Goal: Task Accomplishment & Management: Use online tool/utility

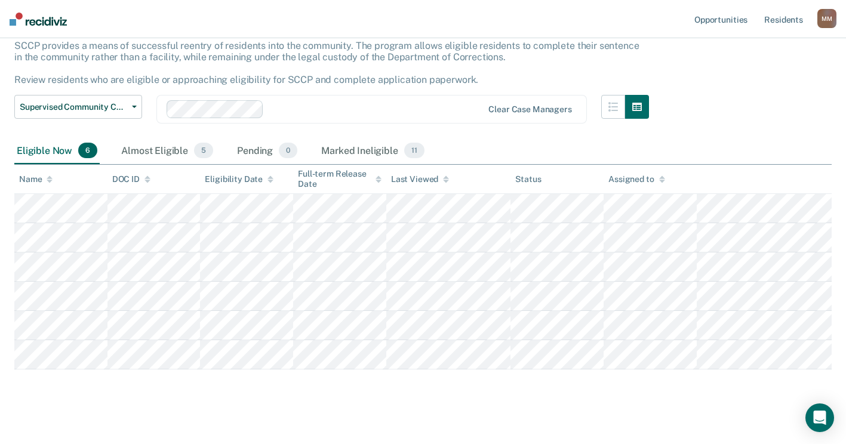
scroll to position [88, 0]
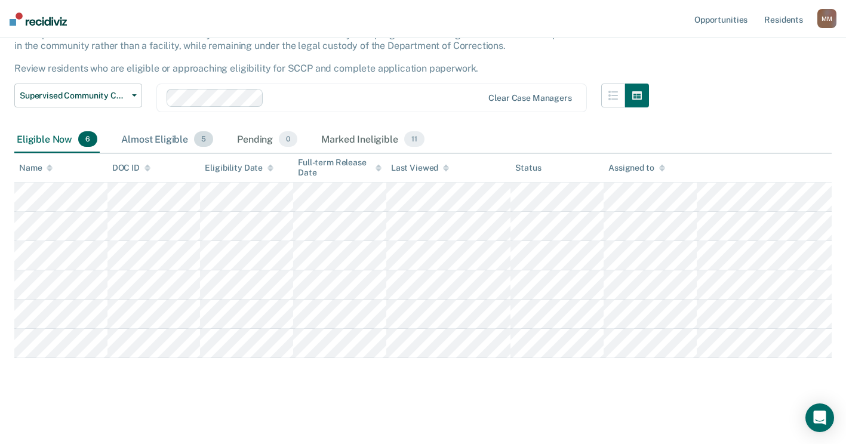
click at [173, 139] on div "Almost Eligible 5" at bounding box center [167, 140] width 97 height 26
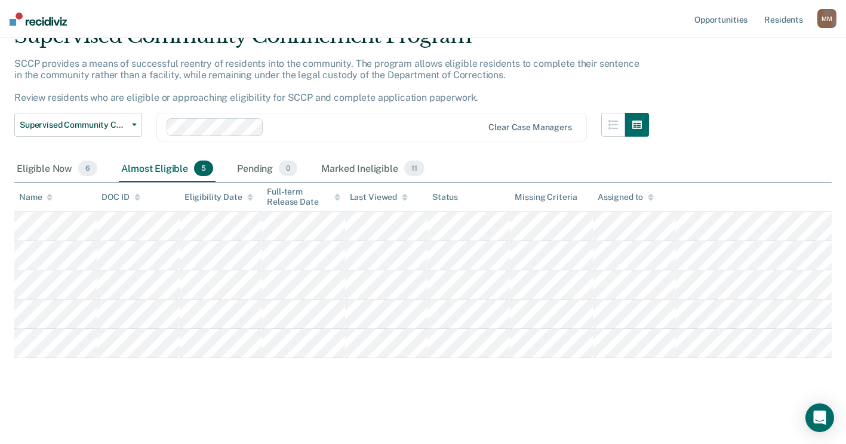
scroll to position [130, 0]
click at [67, 156] on div "Eligible Now 6" at bounding box center [56, 169] width 85 height 26
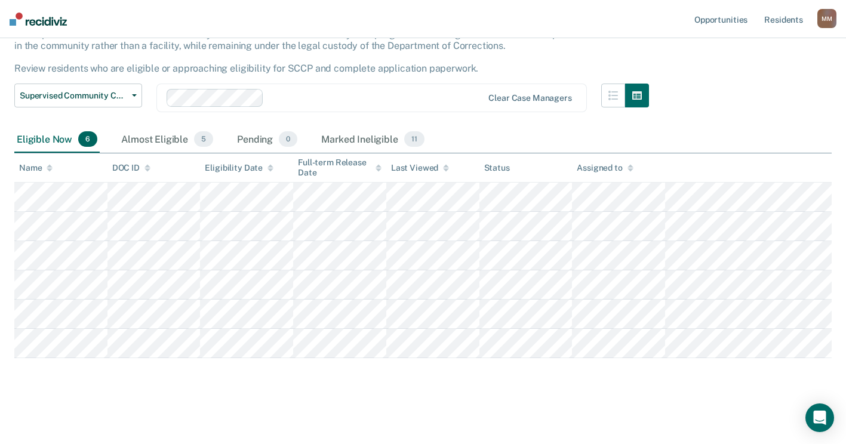
scroll to position [88, 0]
click at [138, 93] on button "Supervised Community Confinement Program" at bounding box center [78, 96] width 128 height 24
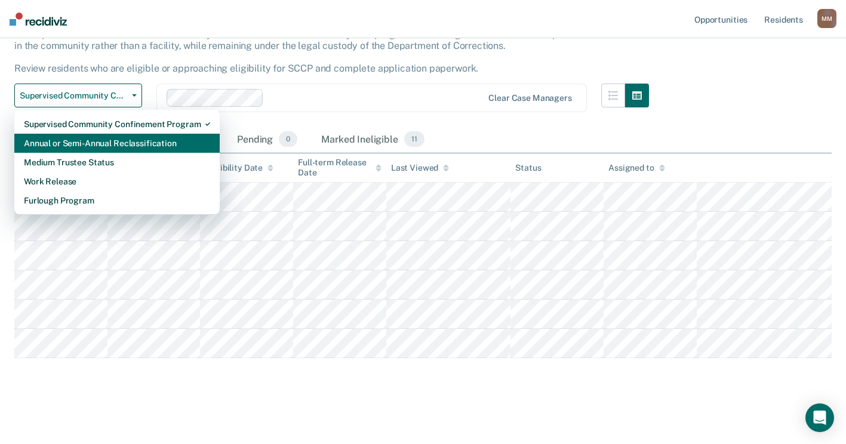
click at [116, 143] on div "Annual or Semi-Annual Reclassification" at bounding box center [117, 143] width 186 height 19
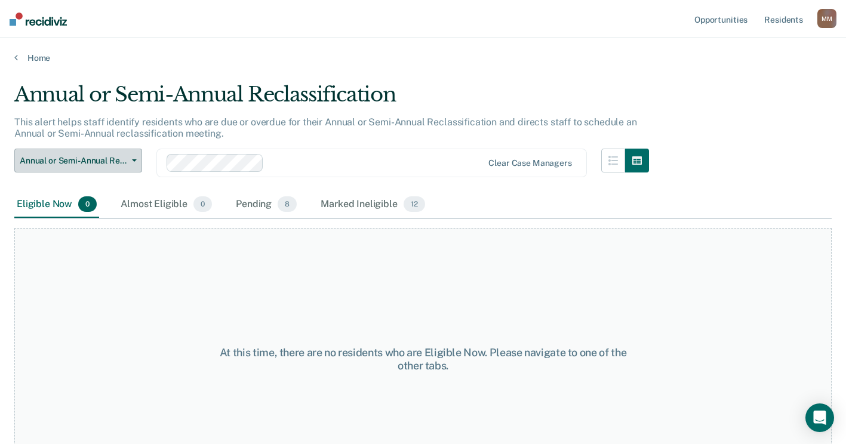
click at [139, 159] on button "Annual or Semi-Annual Reclassification" at bounding box center [78, 161] width 128 height 24
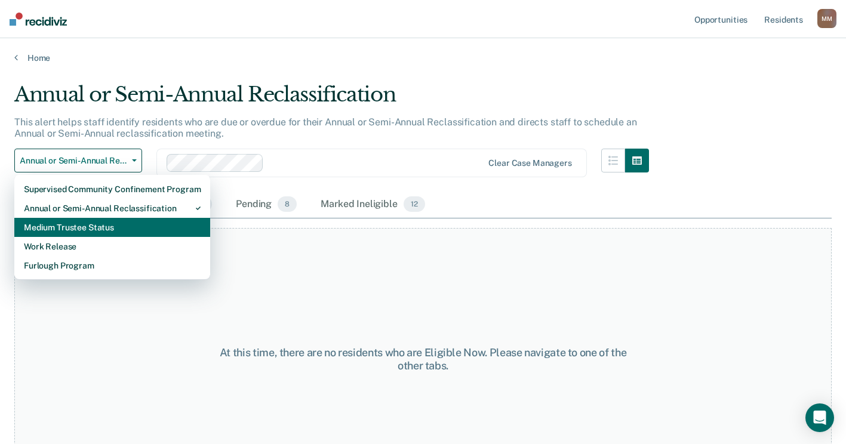
click at [110, 232] on div "Medium Trustee Status" at bounding box center [112, 227] width 177 height 19
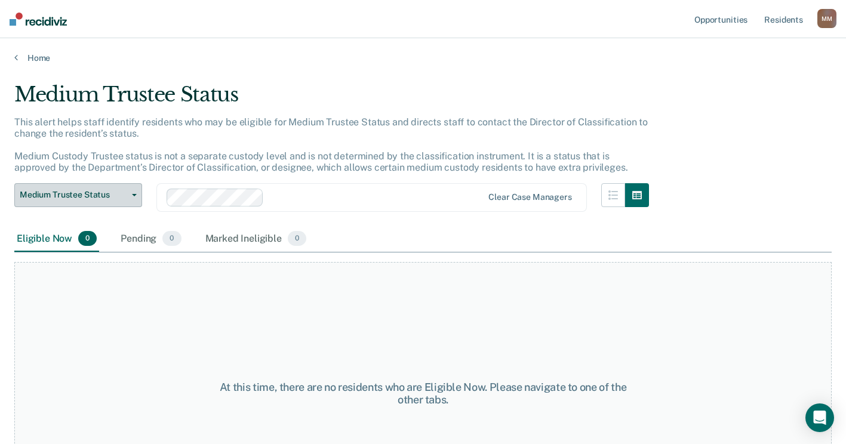
click at [133, 201] on button "Medium Trustee Status" at bounding box center [78, 195] width 128 height 24
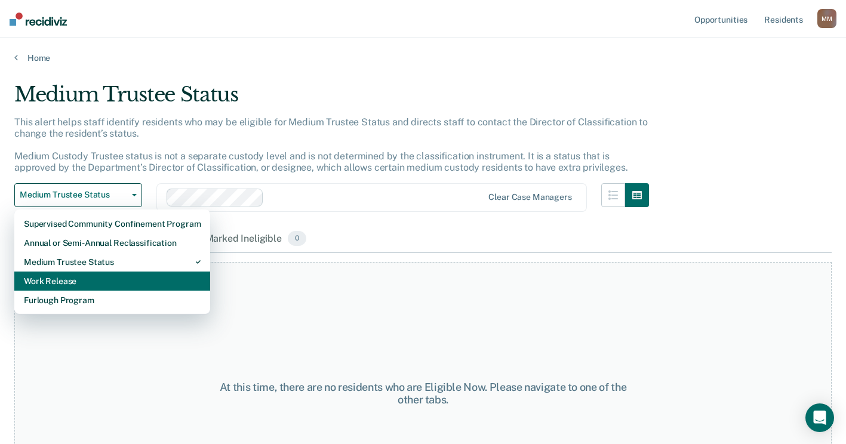
click at [100, 285] on div "Work Release" at bounding box center [112, 281] width 177 height 19
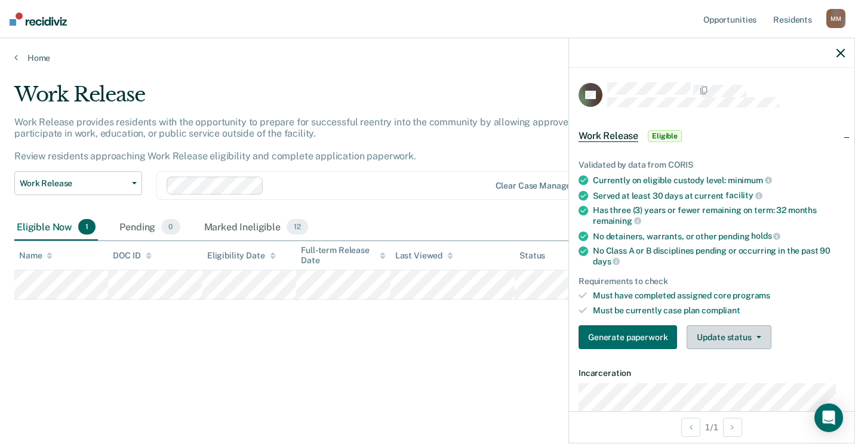
click at [730, 329] on button "Update status" at bounding box center [729, 337] width 84 height 24
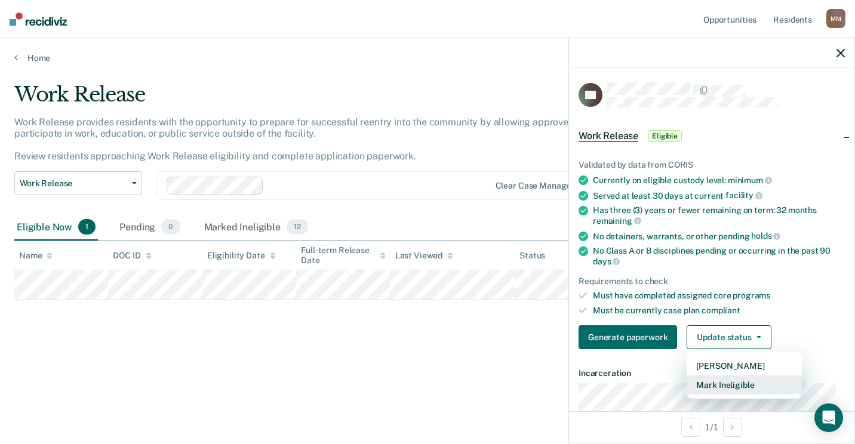
click at [711, 387] on button "Mark Ineligible" at bounding box center [744, 385] width 115 height 19
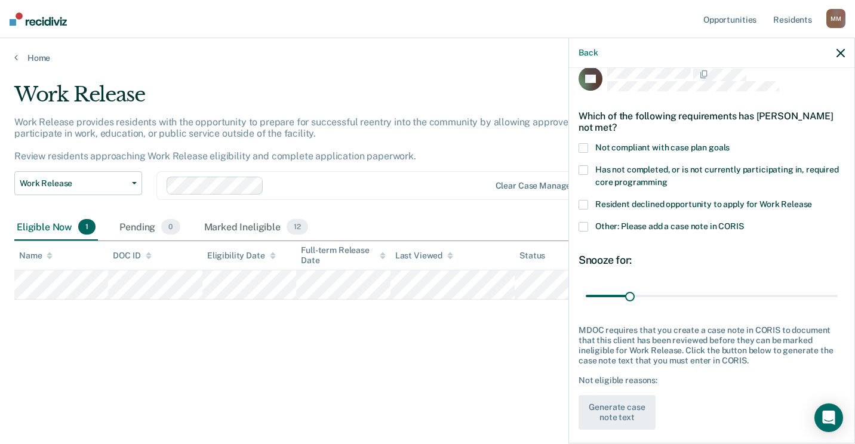
scroll to position [24, 0]
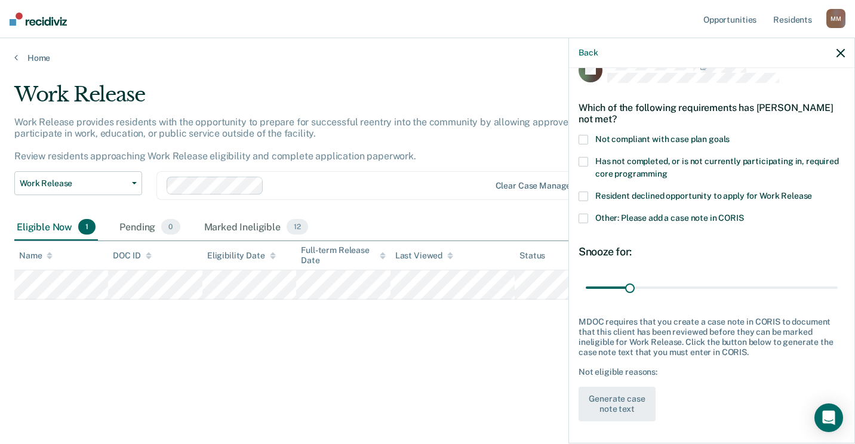
click at [585, 219] on span at bounding box center [584, 219] width 10 height 10
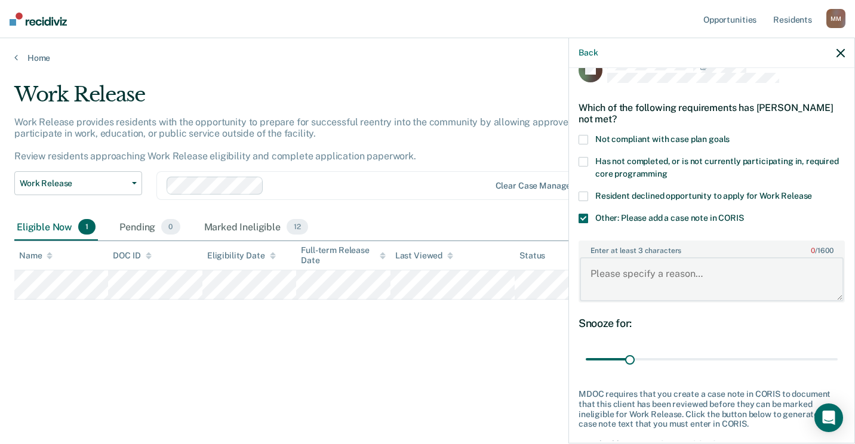
click at [609, 269] on textarea "Enter at least 3 characters 0 / 1600" at bounding box center [712, 279] width 264 height 44
type textarea "[PERSON_NAME] is applying for community on 9/3"
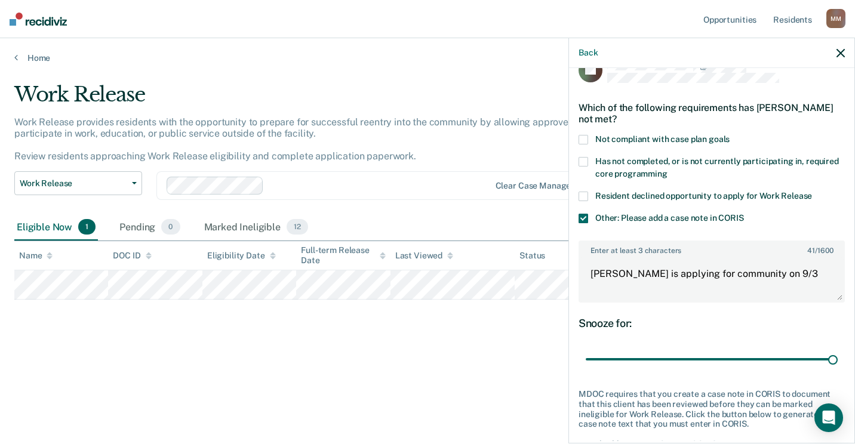
drag, startPoint x: 625, startPoint y: 361, endPoint x: 855, endPoint y: 336, distance: 231.3
type input "180"
click at [838, 349] on input "range" at bounding box center [712, 359] width 252 height 21
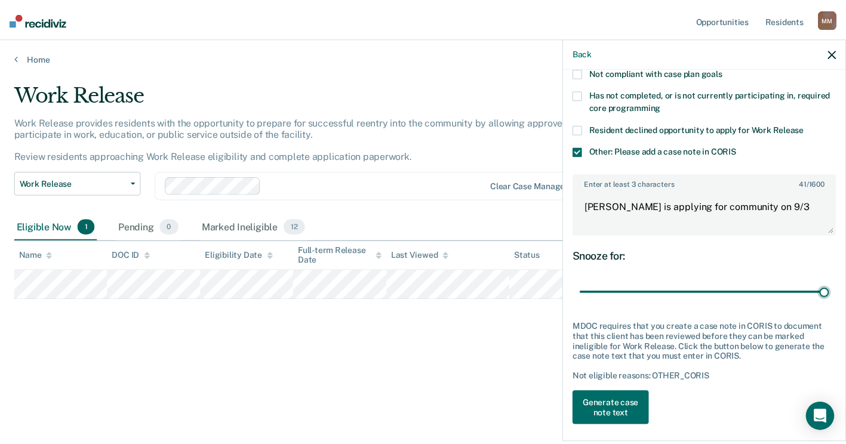
scroll to position [97, 0]
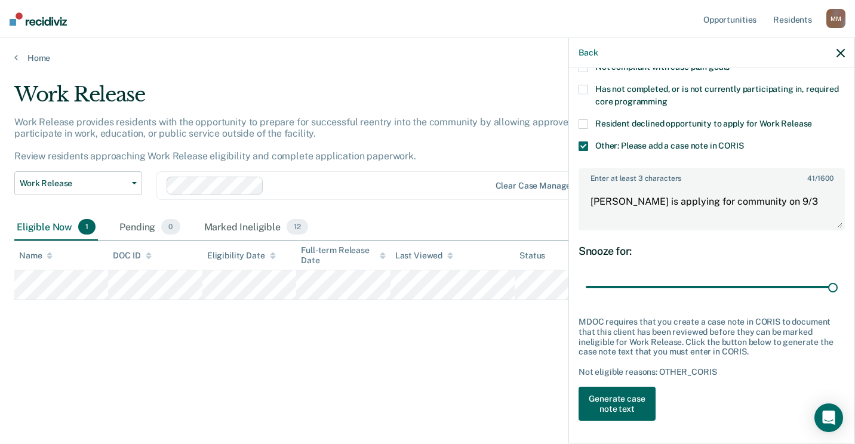
click at [643, 402] on button "Generate case note text" at bounding box center [617, 404] width 77 height 35
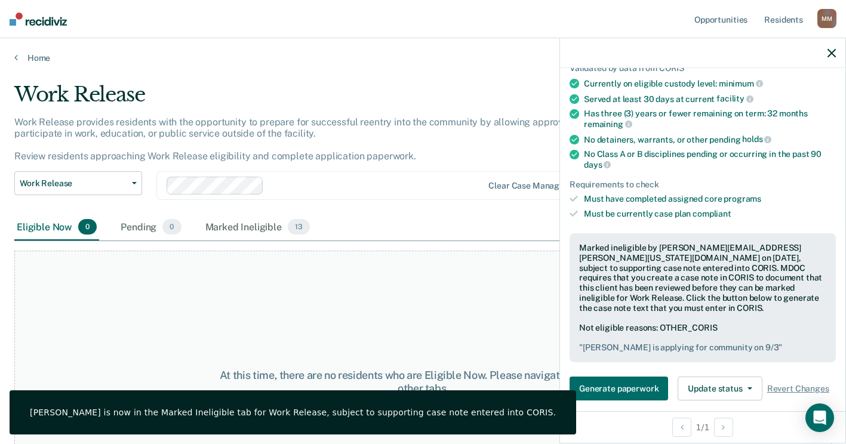
click at [832, 51] on icon "button" at bounding box center [832, 53] width 8 height 8
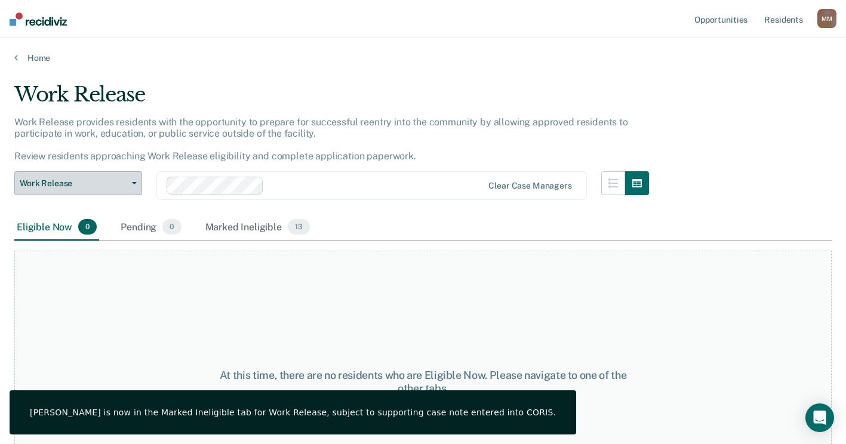
click at [134, 186] on button "Work Release" at bounding box center [78, 183] width 128 height 24
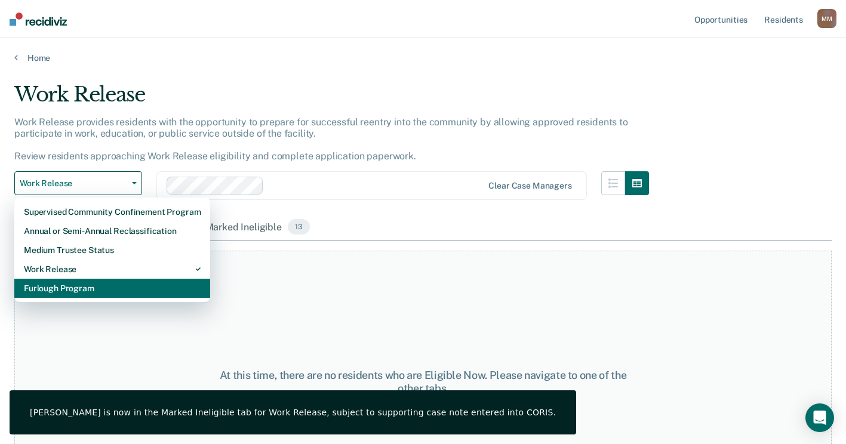
click at [99, 287] on div "Furlough Program" at bounding box center [112, 288] width 177 height 19
